Goal: Use online tool/utility: Utilize a website feature to perform a specific function

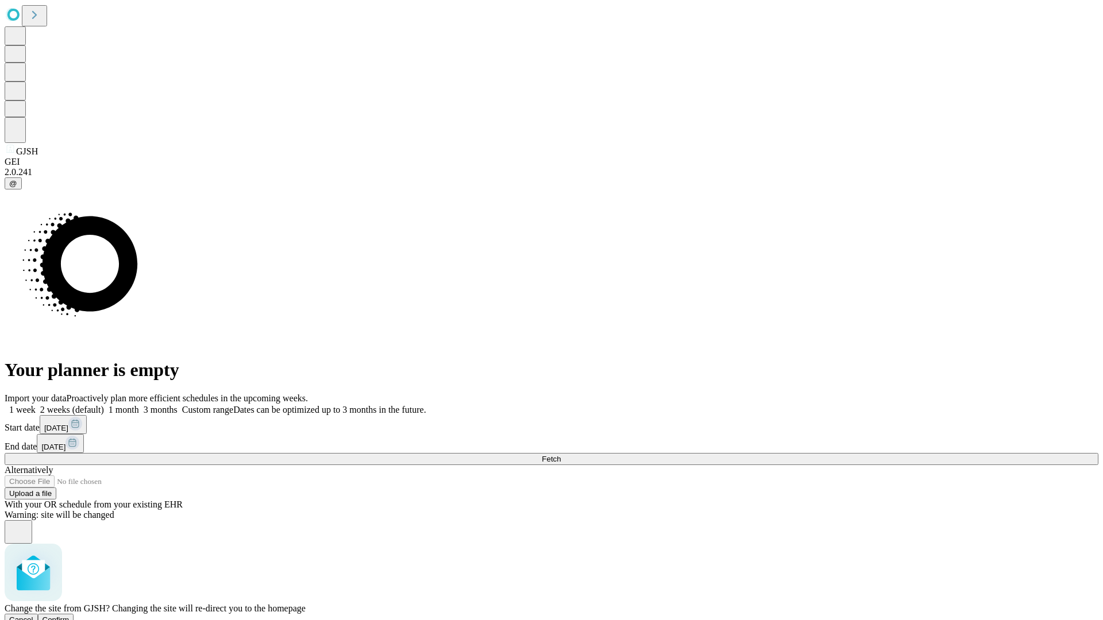
click at [69, 616] on span "Confirm" at bounding box center [55, 620] width 27 height 9
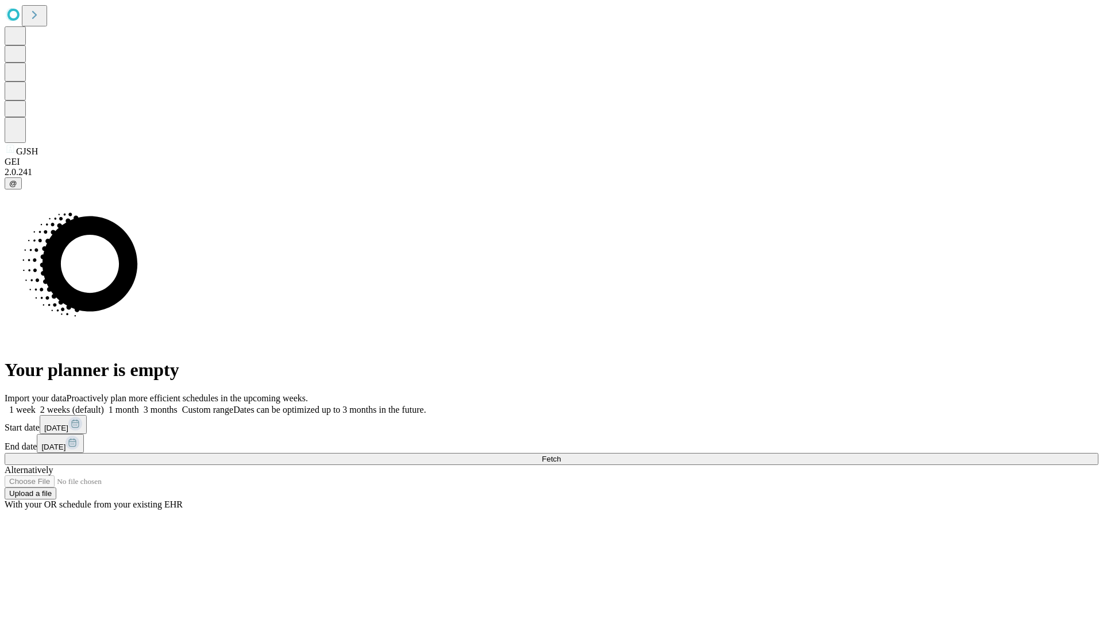
click at [36, 405] on label "1 week" at bounding box center [20, 410] width 31 height 10
click at [560, 455] on span "Fetch" at bounding box center [550, 459] width 19 height 9
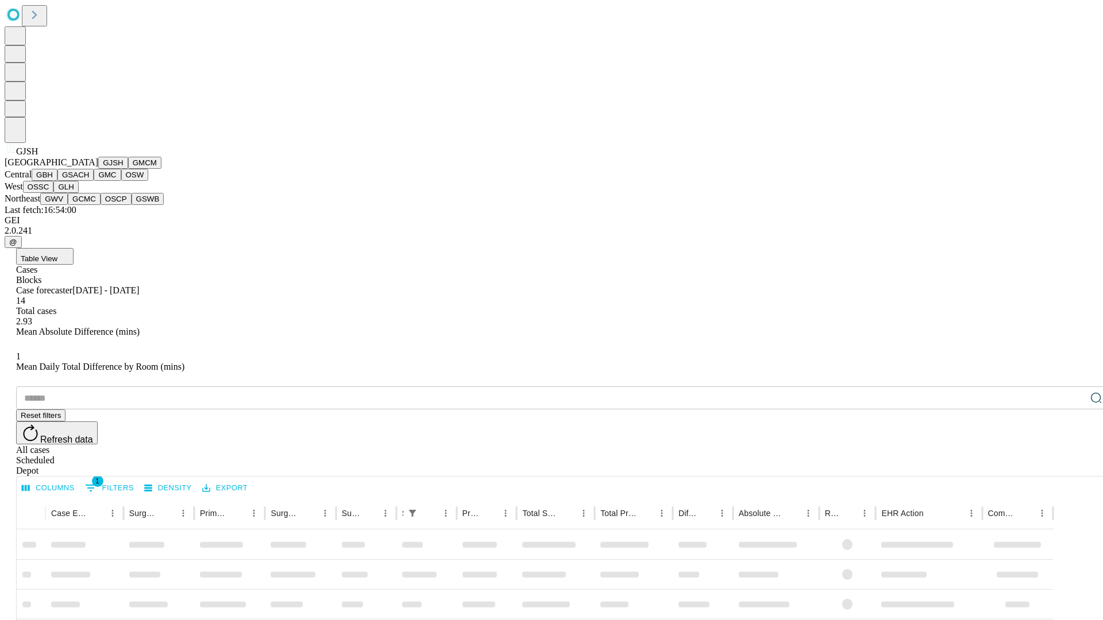
click at [128, 169] on button "GMCM" at bounding box center [144, 163] width 33 height 12
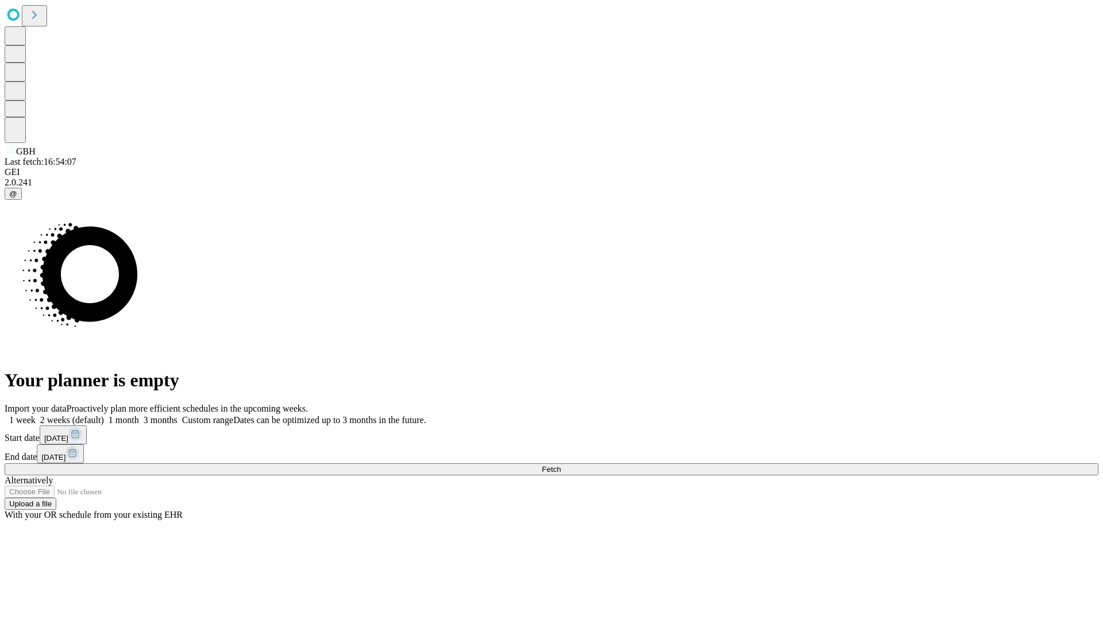
click at [36, 415] on label "1 week" at bounding box center [20, 420] width 31 height 10
click at [560, 465] on span "Fetch" at bounding box center [550, 469] width 19 height 9
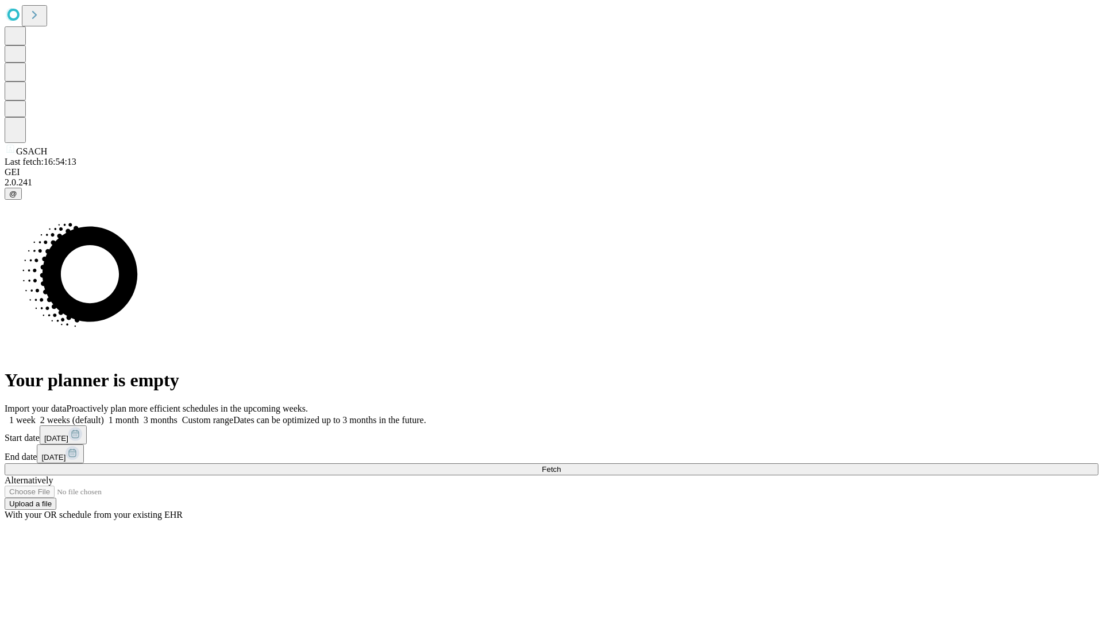
click at [36, 415] on label "1 week" at bounding box center [20, 420] width 31 height 10
click at [560, 465] on span "Fetch" at bounding box center [550, 469] width 19 height 9
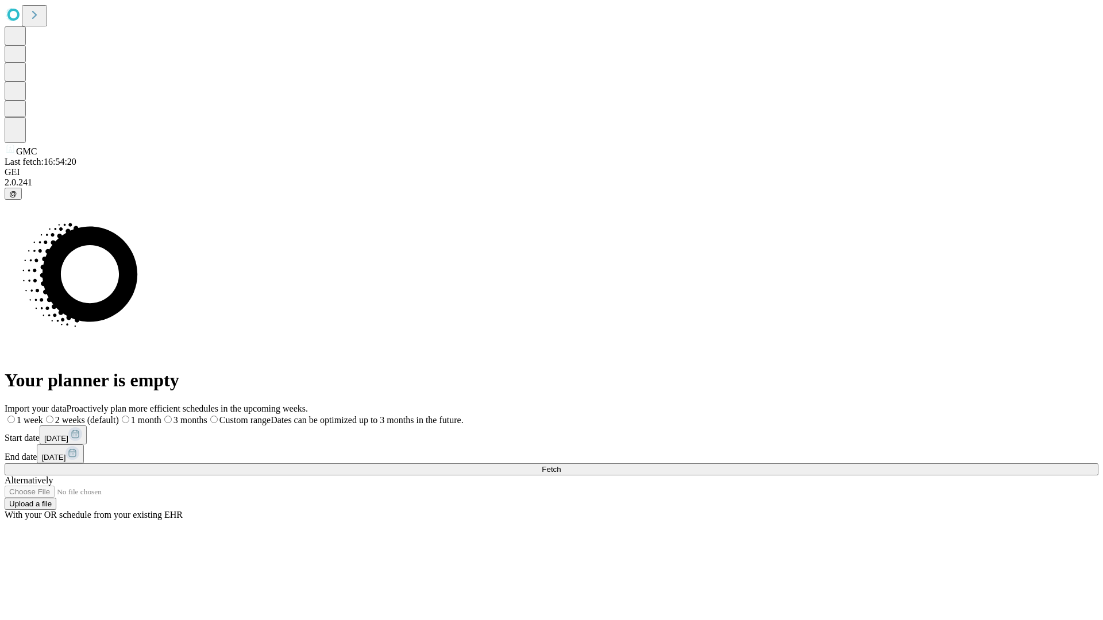
click at [560, 465] on span "Fetch" at bounding box center [550, 469] width 19 height 9
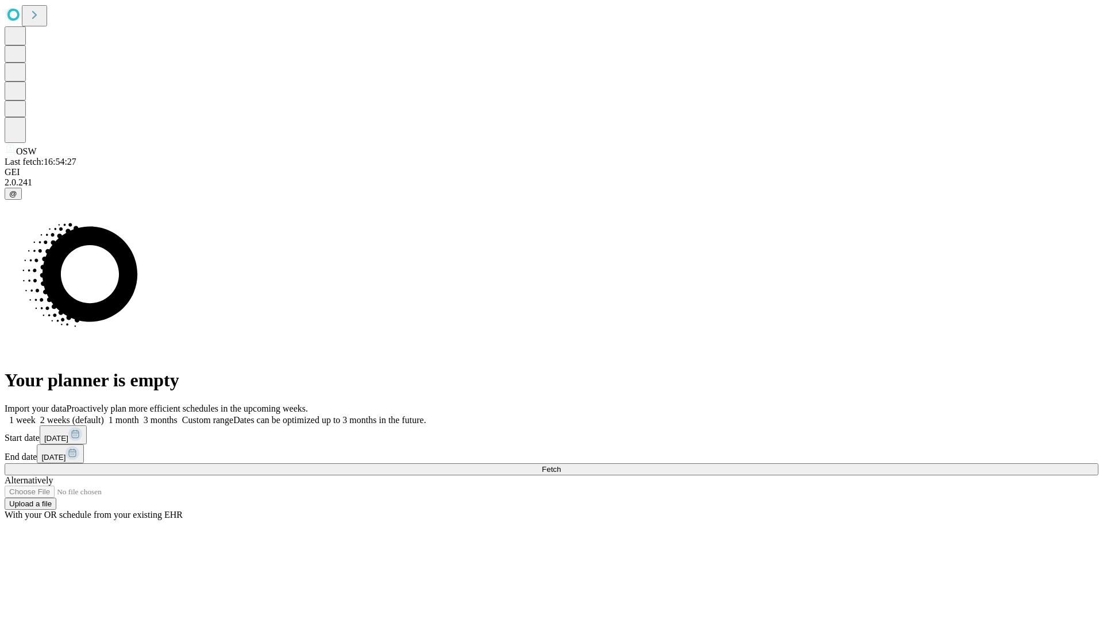
click at [36, 415] on label "1 week" at bounding box center [20, 420] width 31 height 10
click at [560, 465] on span "Fetch" at bounding box center [550, 469] width 19 height 9
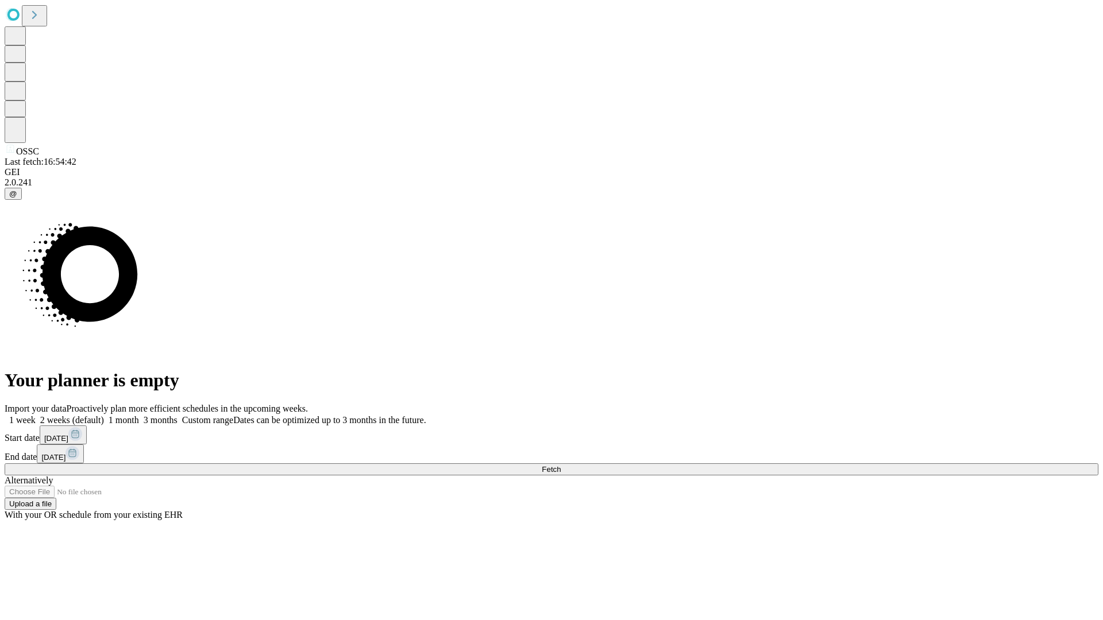
click at [36, 415] on label "1 week" at bounding box center [20, 420] width 31 height 10
click at [560, 465] on span "Fetch" at bounding box center [550, 469] width 19 height 9
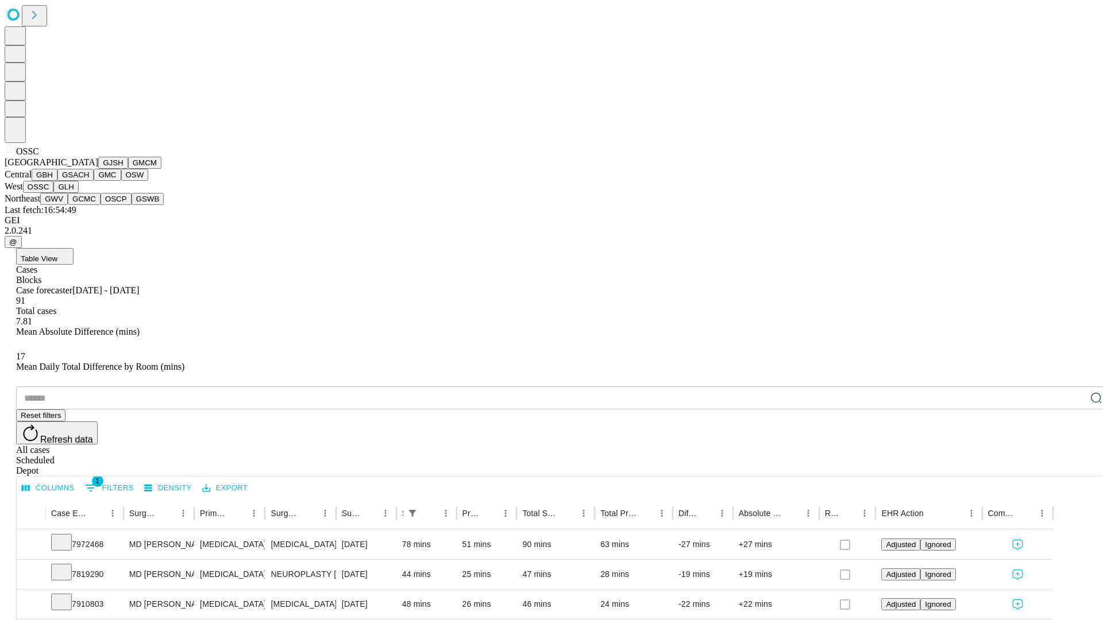
click at [78, 193] on button "GLH" at bounding box center [65, 187] width 25 height 12
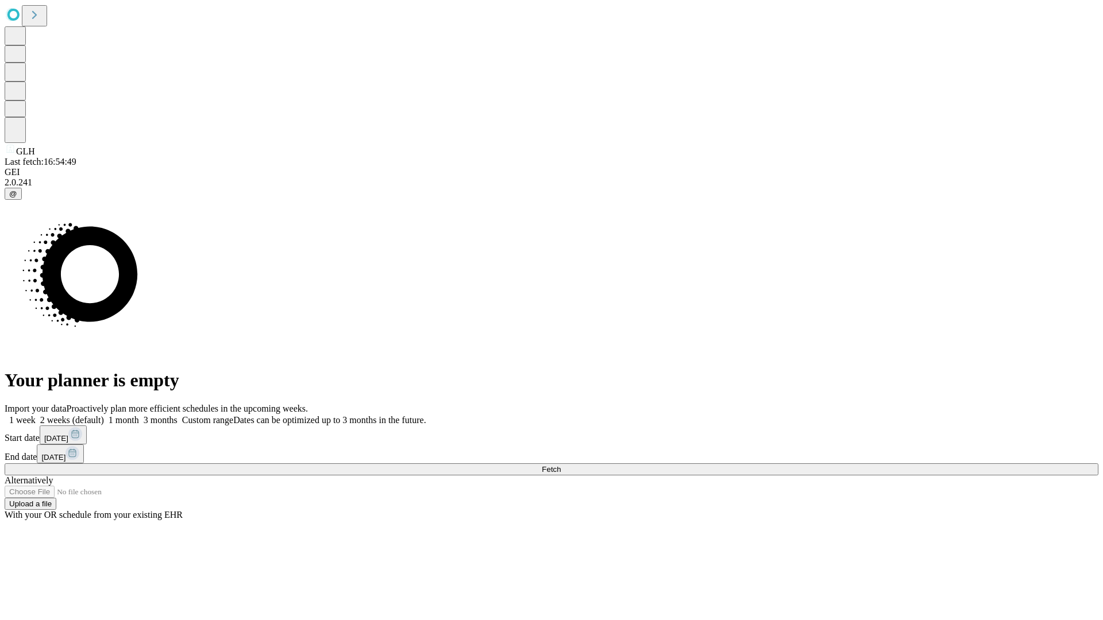
click at [36, 415] on label "1 week" at bounding box center [20, 420] width 31 height 10
click at [560, 465] on span "Fetch" at bounding box center [550, 469] width 19 height 9
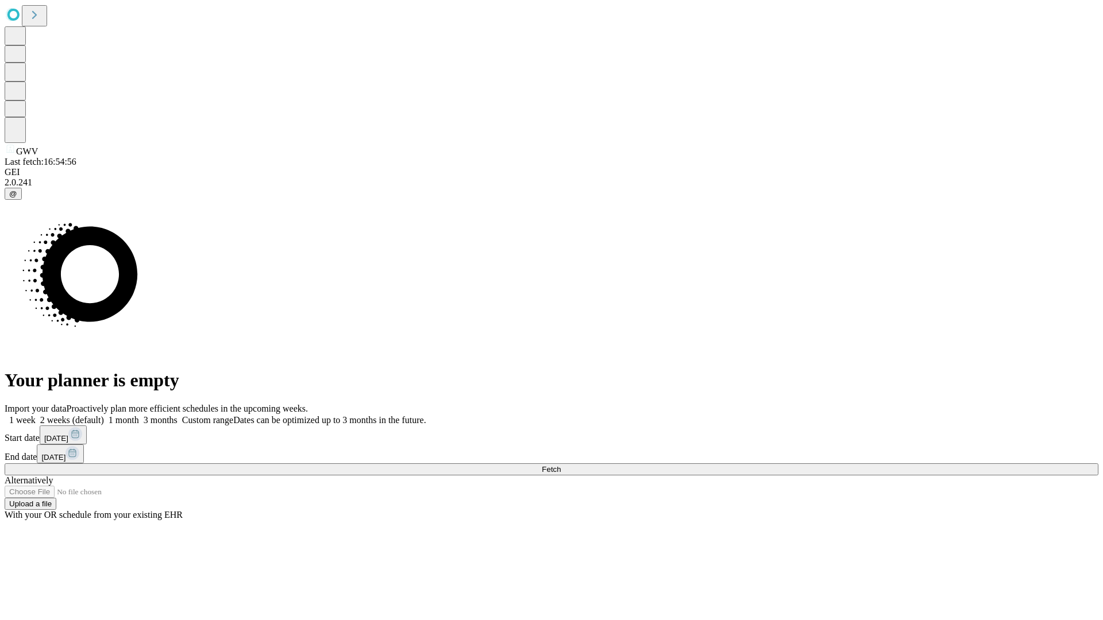
click at [36, 415] on label "1 week" at bounding box center [20, 420] width 31 height 10
click at [560, 465] on span "Fetch" at bounding box center [550, 469] width 19 height 9
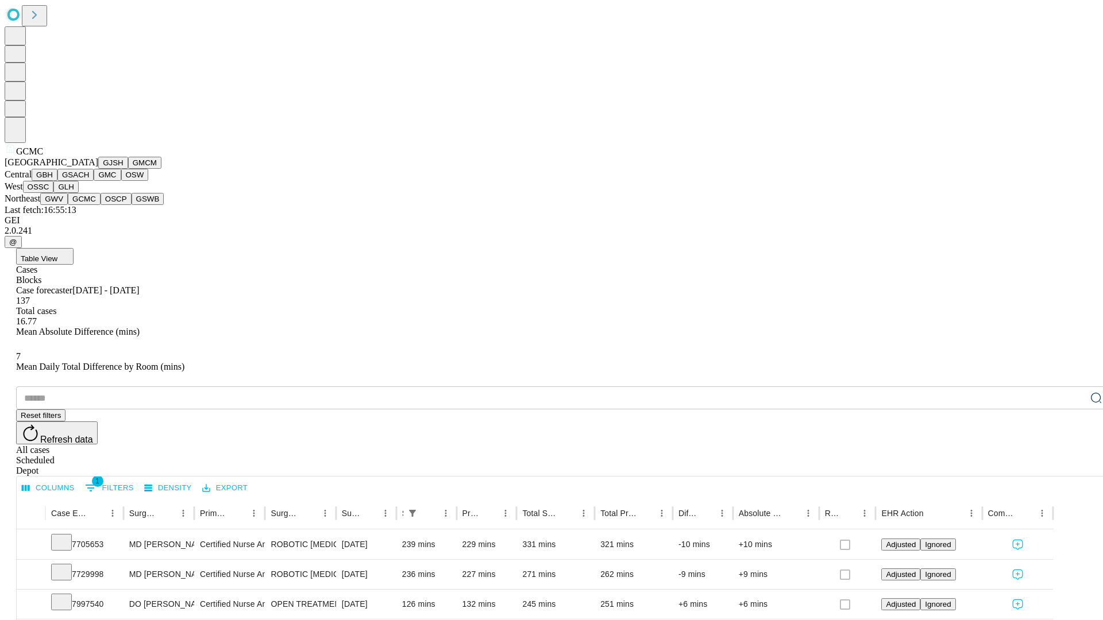
click at [100, 205] on button "OSCP" at bounding box center [115, 199] width 31 height 12
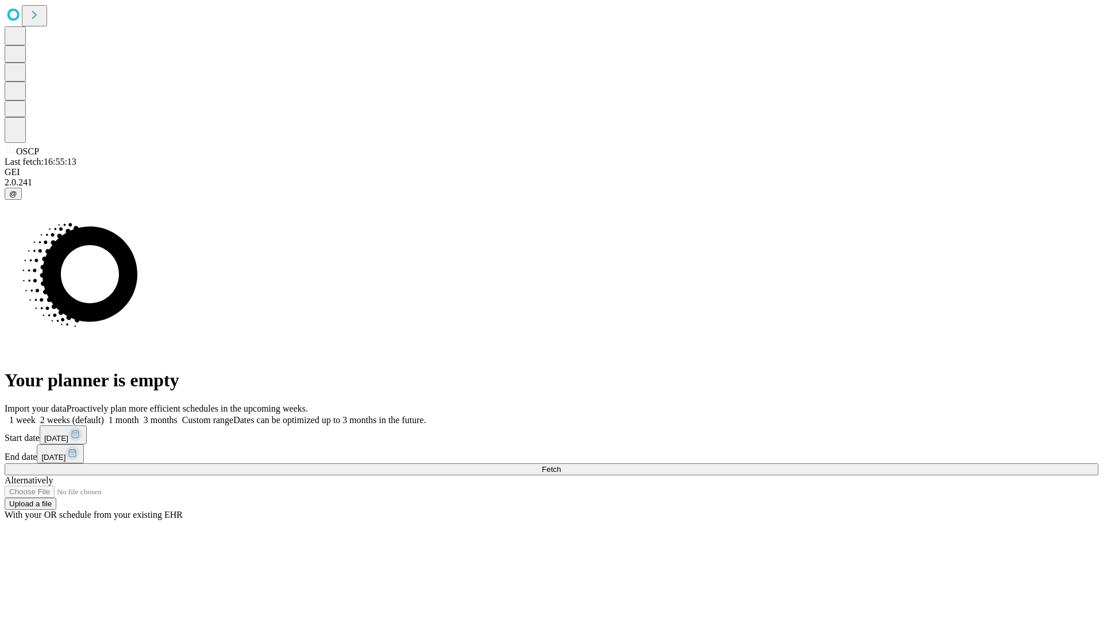
click at [36, 415] on label "1 week" at bounding box center [20, 420] width 31 height 10
click at [560, 465] on span "Fetch" at bounding box center [550, 469] width 19 height 9
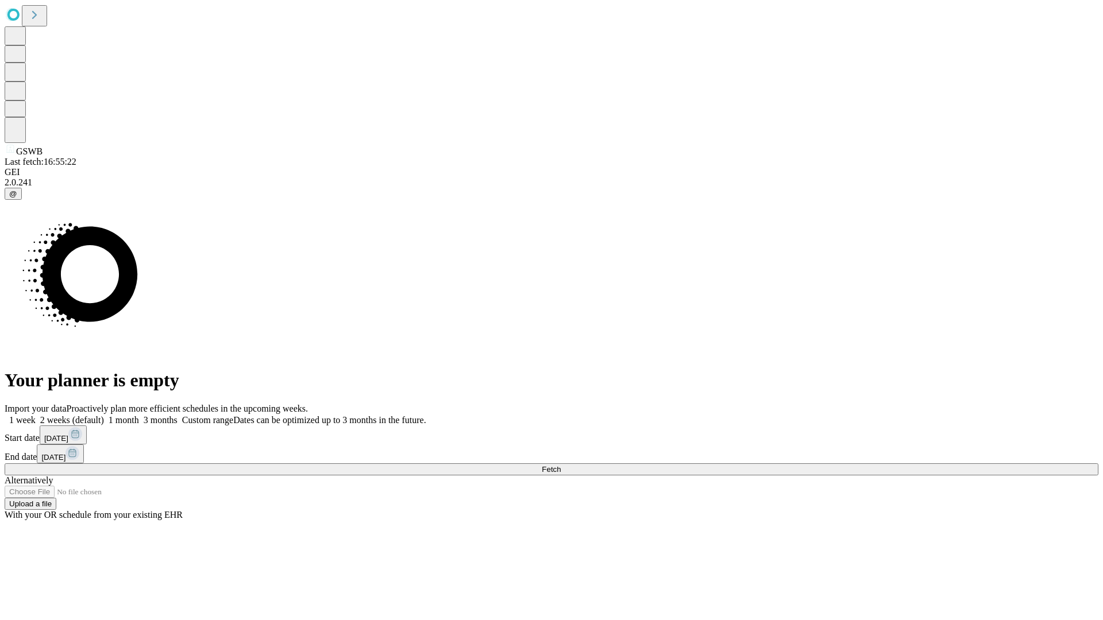
click at [36, 415] on label "1 week" at bounding box center [20, 420] width 31 height 10
click at [560, 465] on span "Fetch" at bounding box center [550, 469] width 19 height 9
